Goal: Check status: Check status

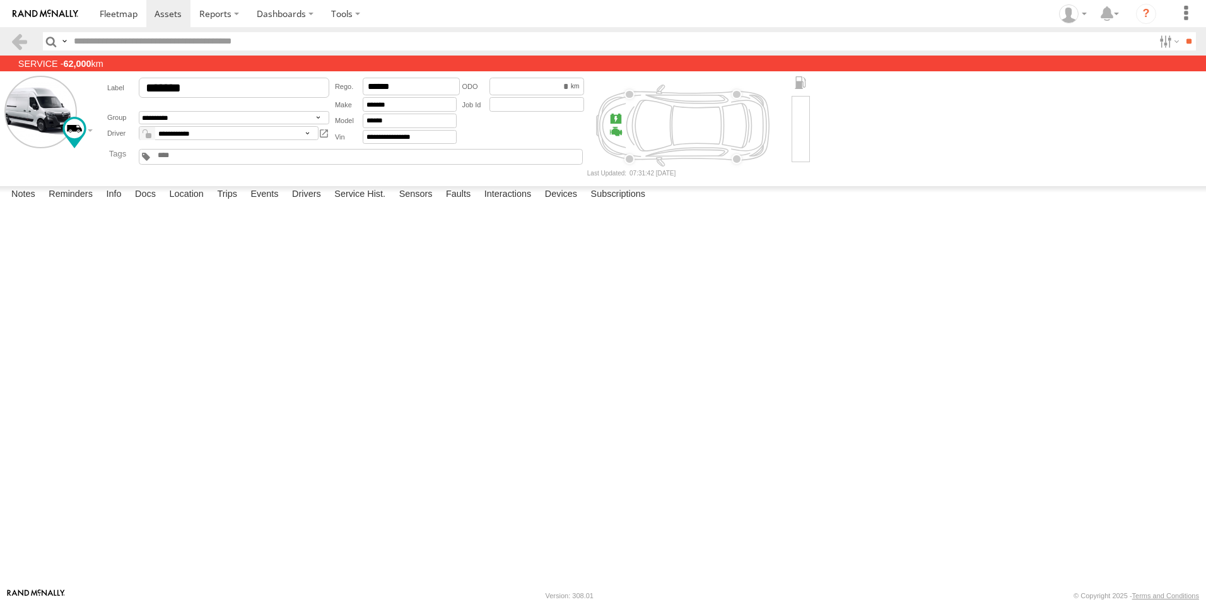
click at [122, 3] on link at bounding box center [119, 13] width 56 height 27
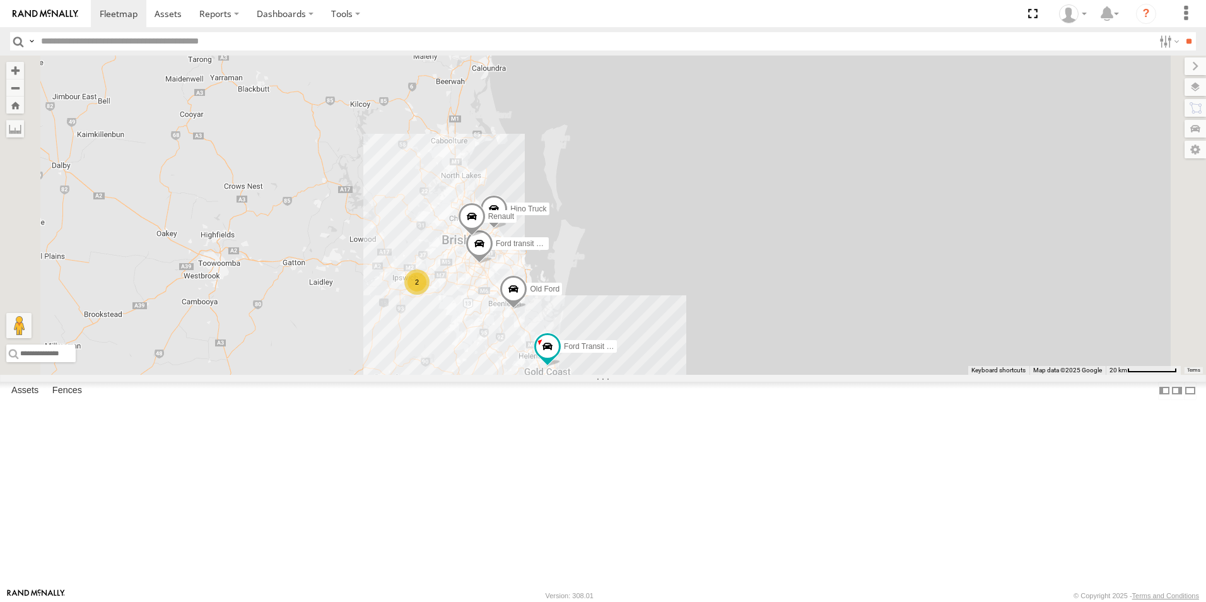
drag, startPoint x: 656, startPoint y: 292, endPoint x: 640, endPoint y: 404, distance: 114.0
click at [640, 375] on div "Hino Truck Ford transit (Little) Ford Transit (New) Renault Old Ford 2" at bounding box center [603, 215] width 1206 height 319
